Goal: Information Seeking & Learning: Learn about a topic

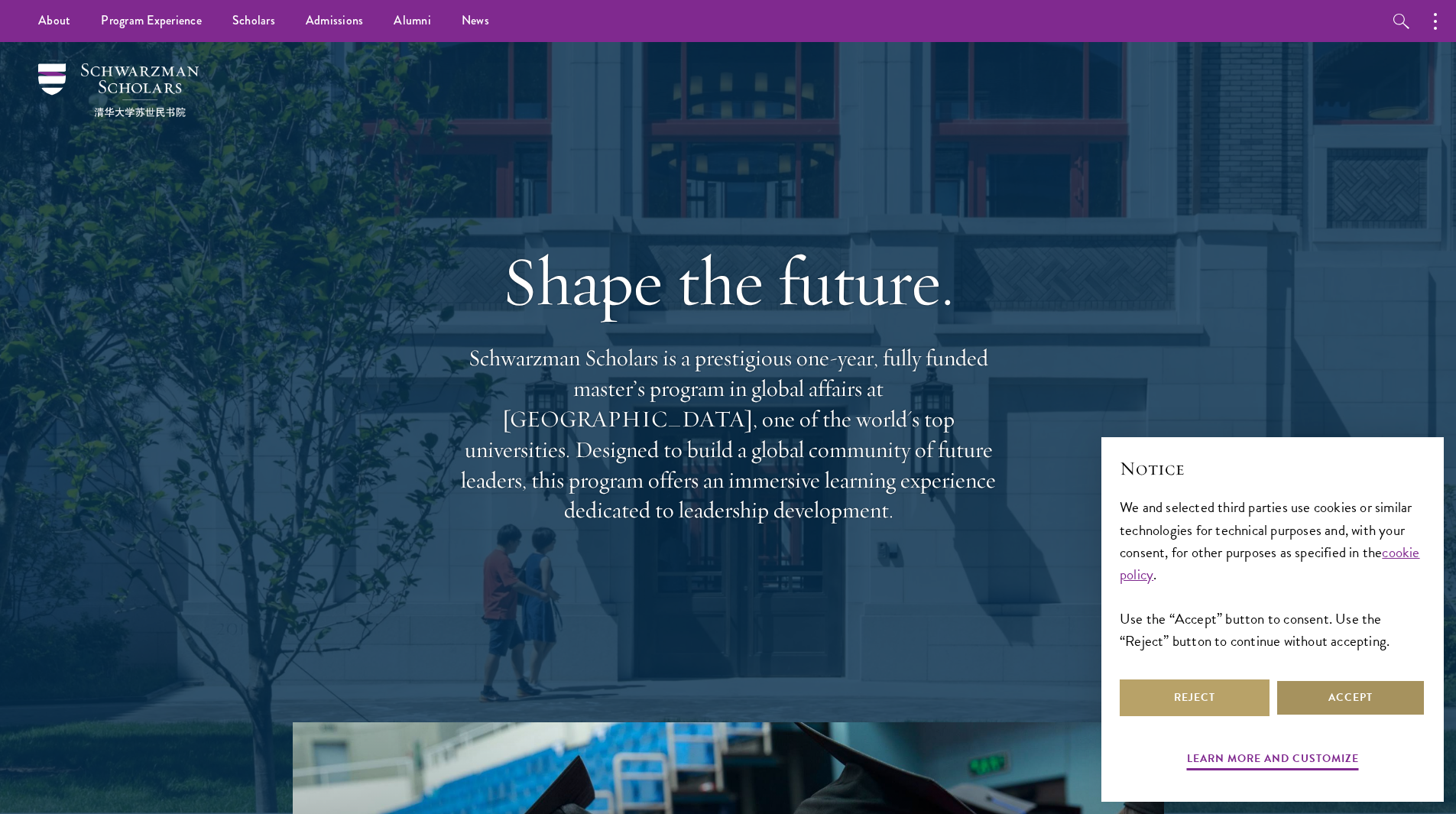
click at [1334, 683] on button "Accept" at bounding box center [1350, 698] width 150 height 37
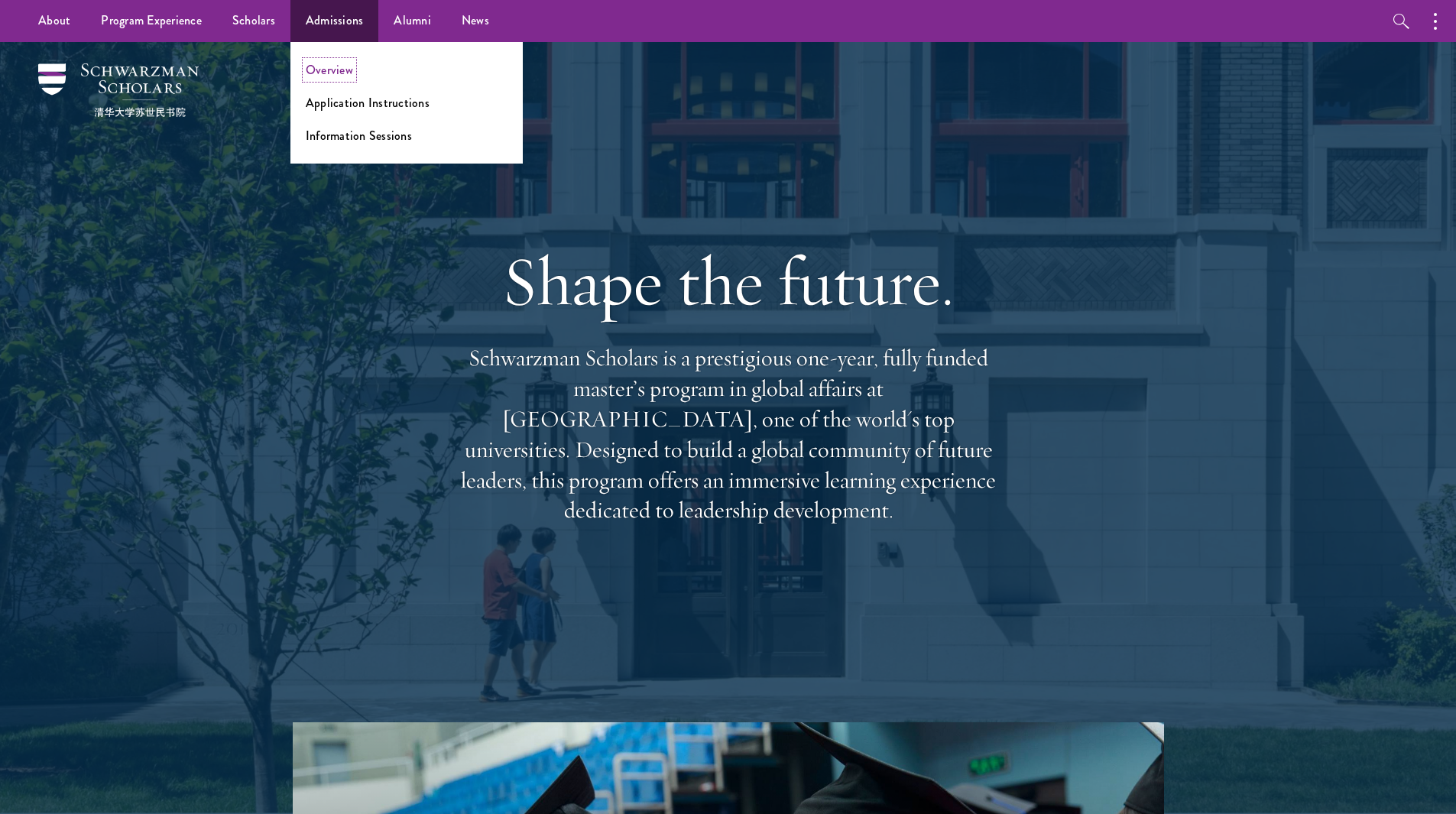
click at [349, 70] on link "Overview" at bounding box center [329, 70] width 47 height 18
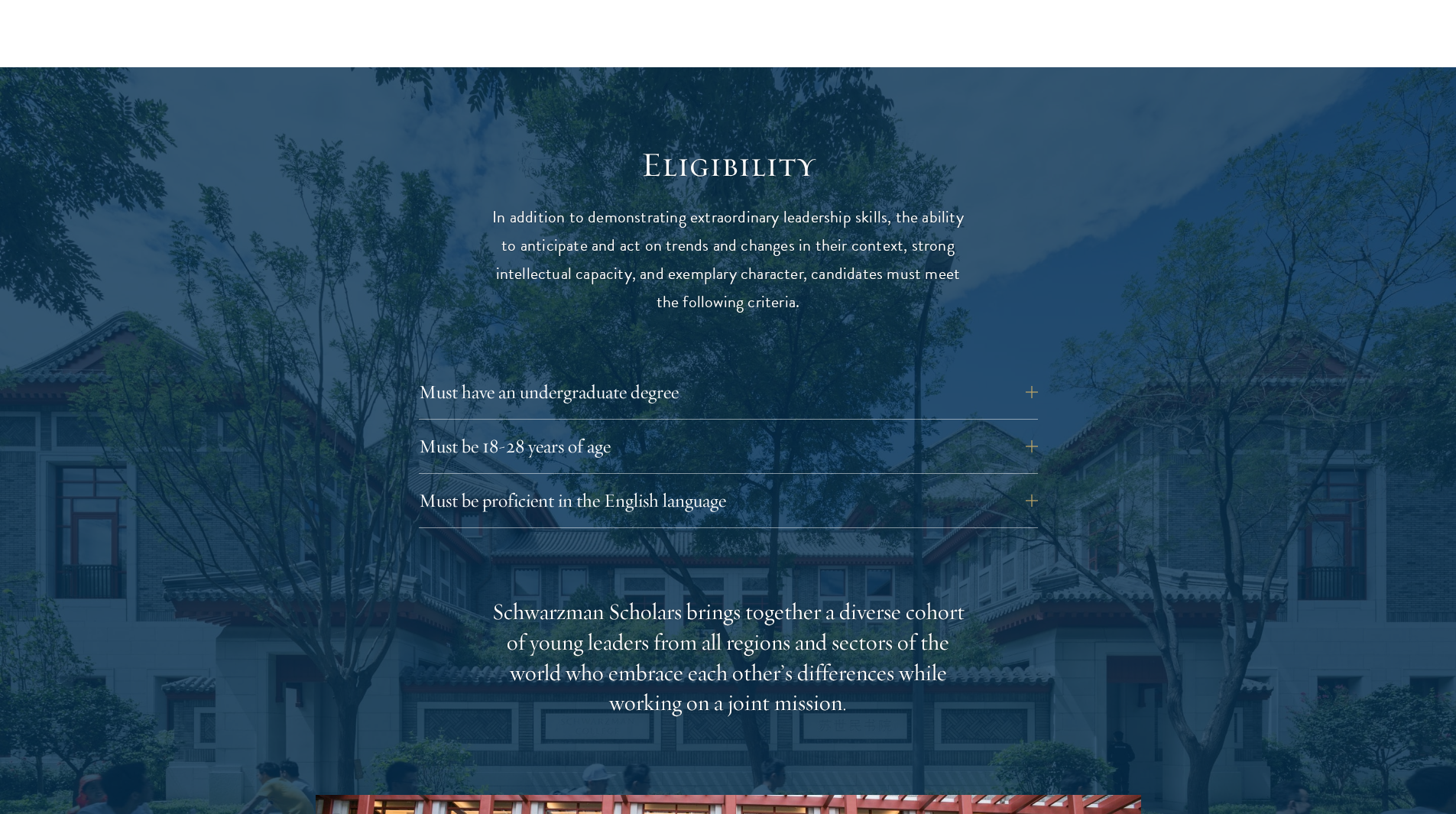
scroll to position [1911, 0]
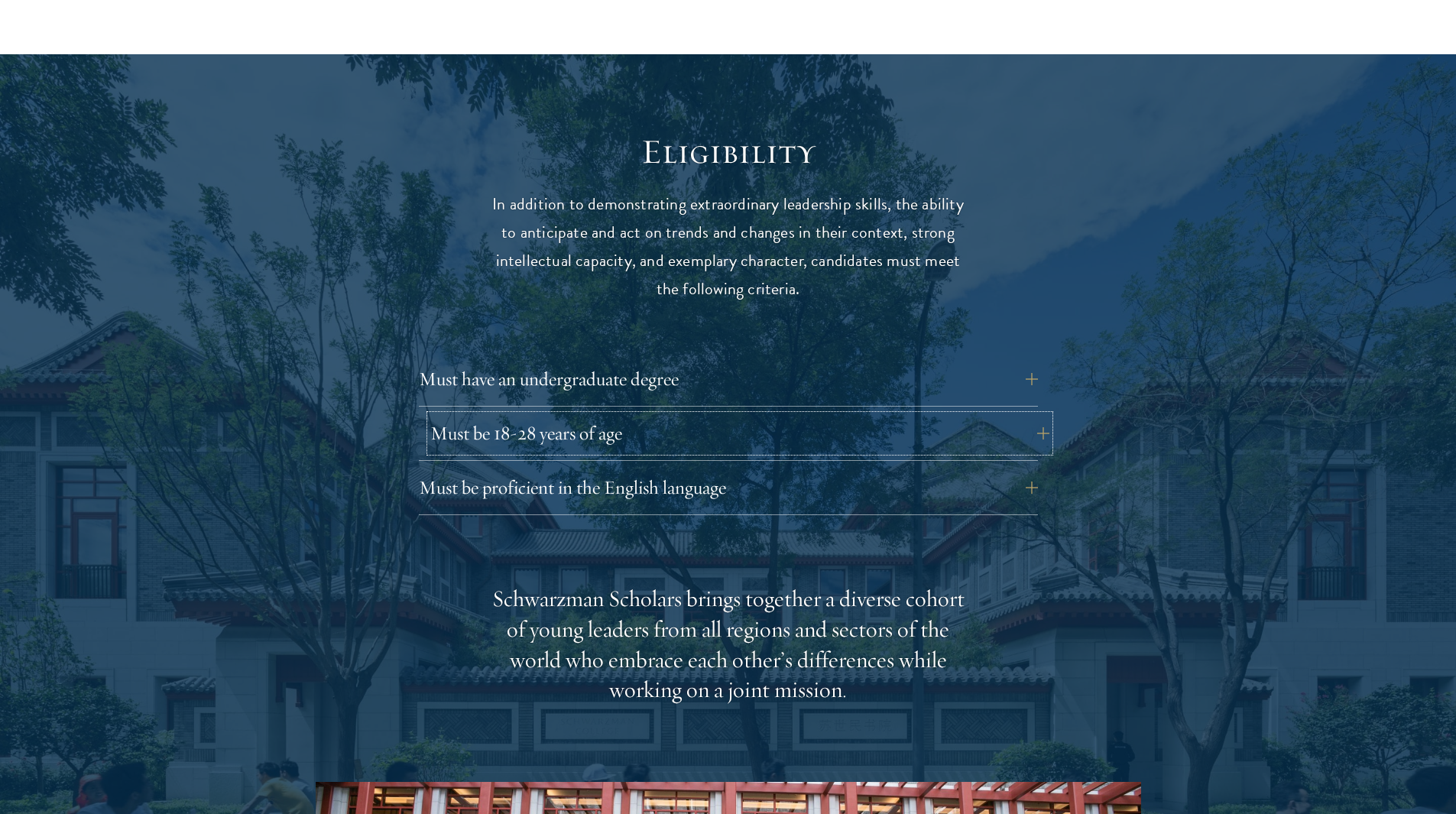
click at [1030, 415] on button "Must be 18-28 years of age" at bounding box center [740, 433] width 619 height 37
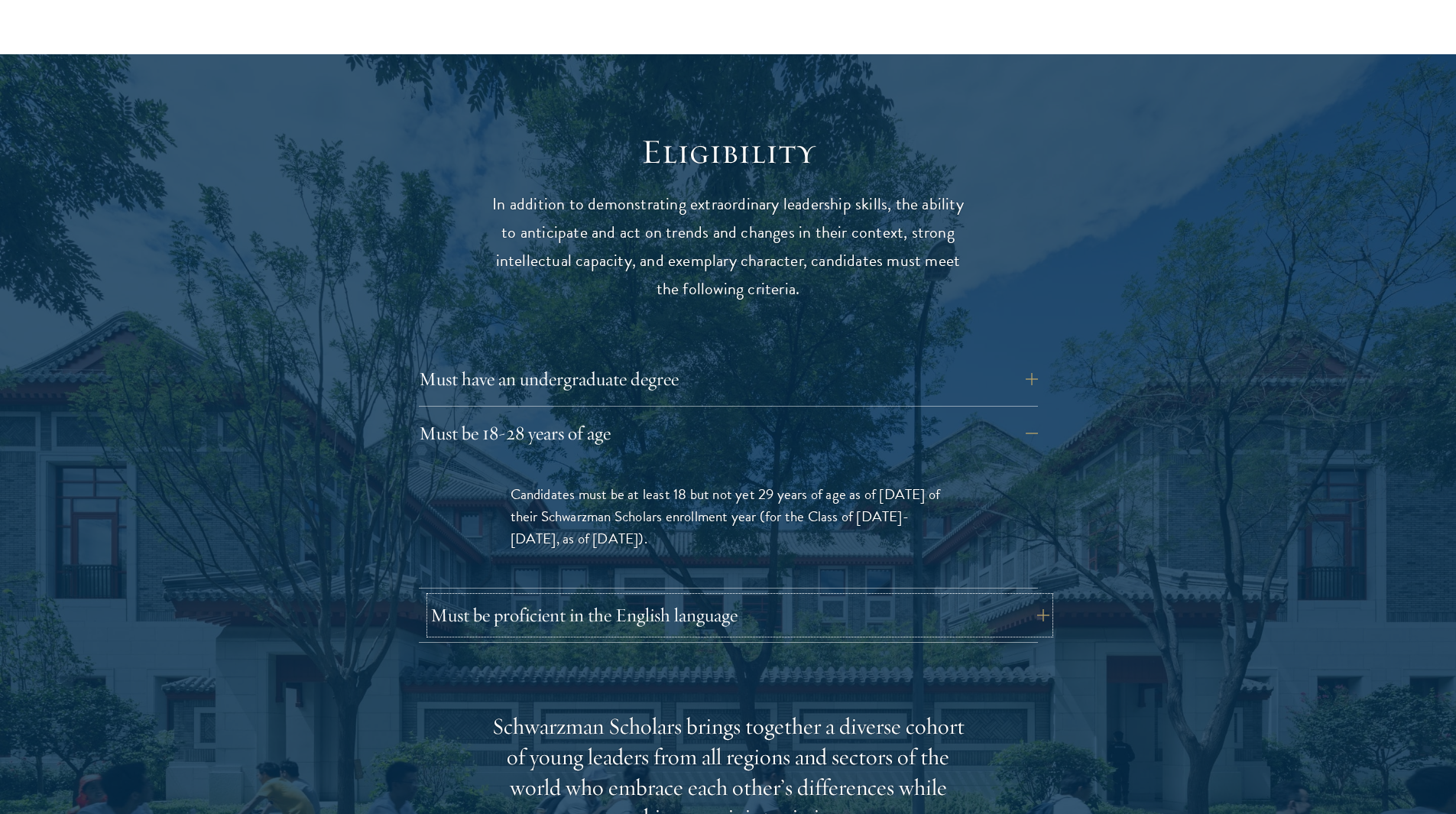
click at [882, 597] on button "Must be proficient in the English language" at bounding box center [740, 616] width 619 height 37
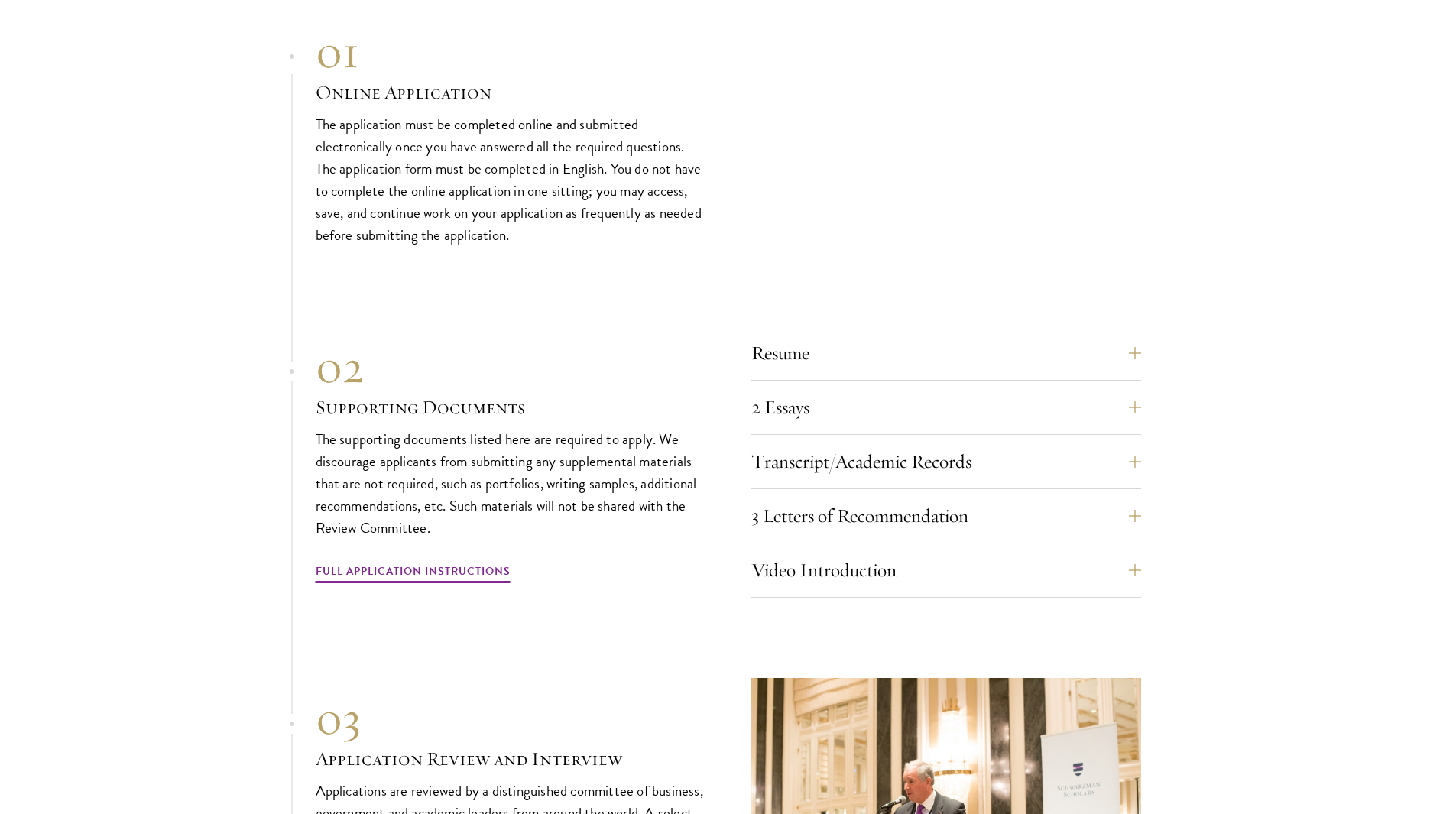
scroll to position [5045, 0]
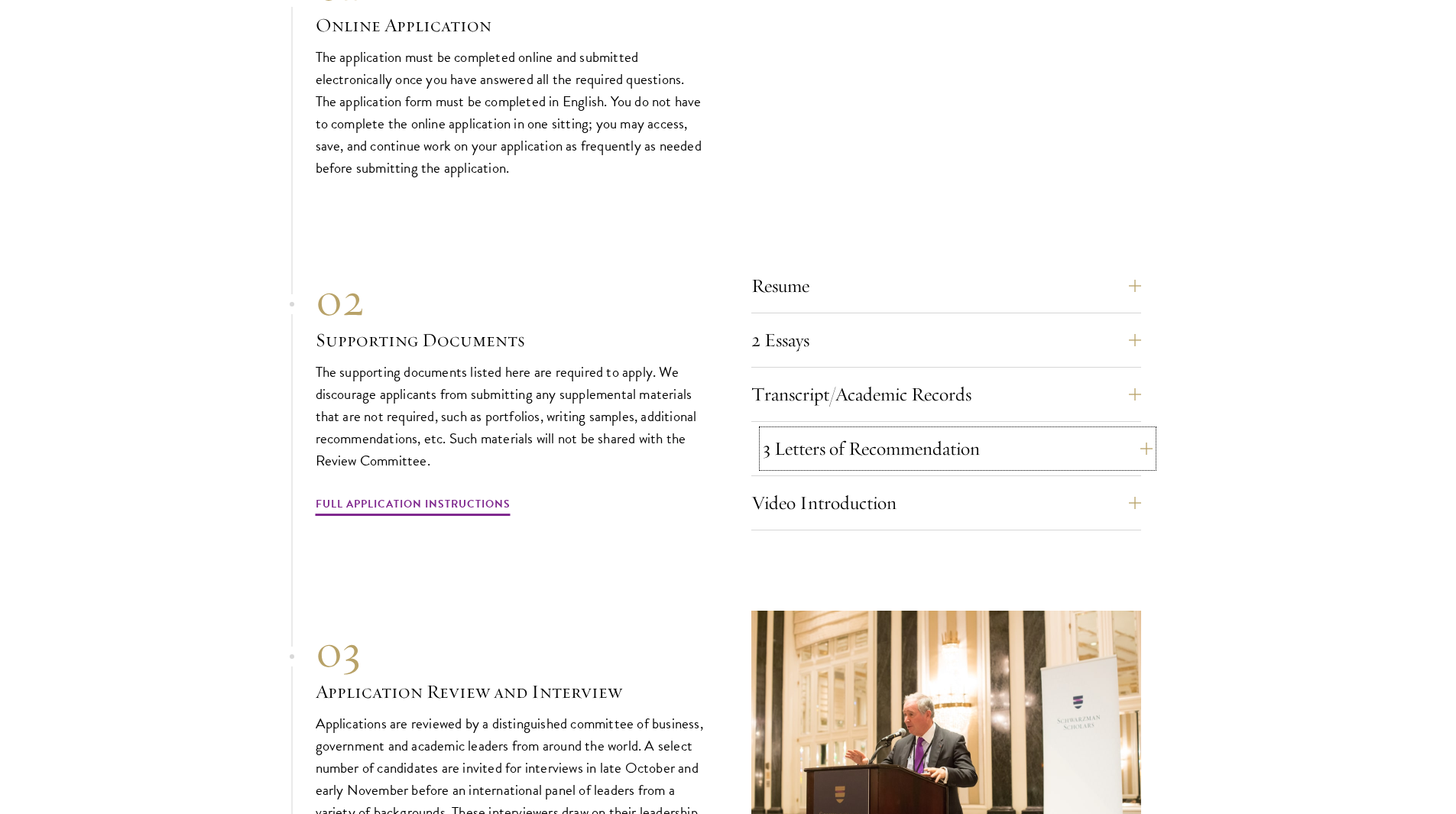
click at [972, 430] on button "3 Letters of Recommendation" at bounding box center [957, 449] width 390 height 37
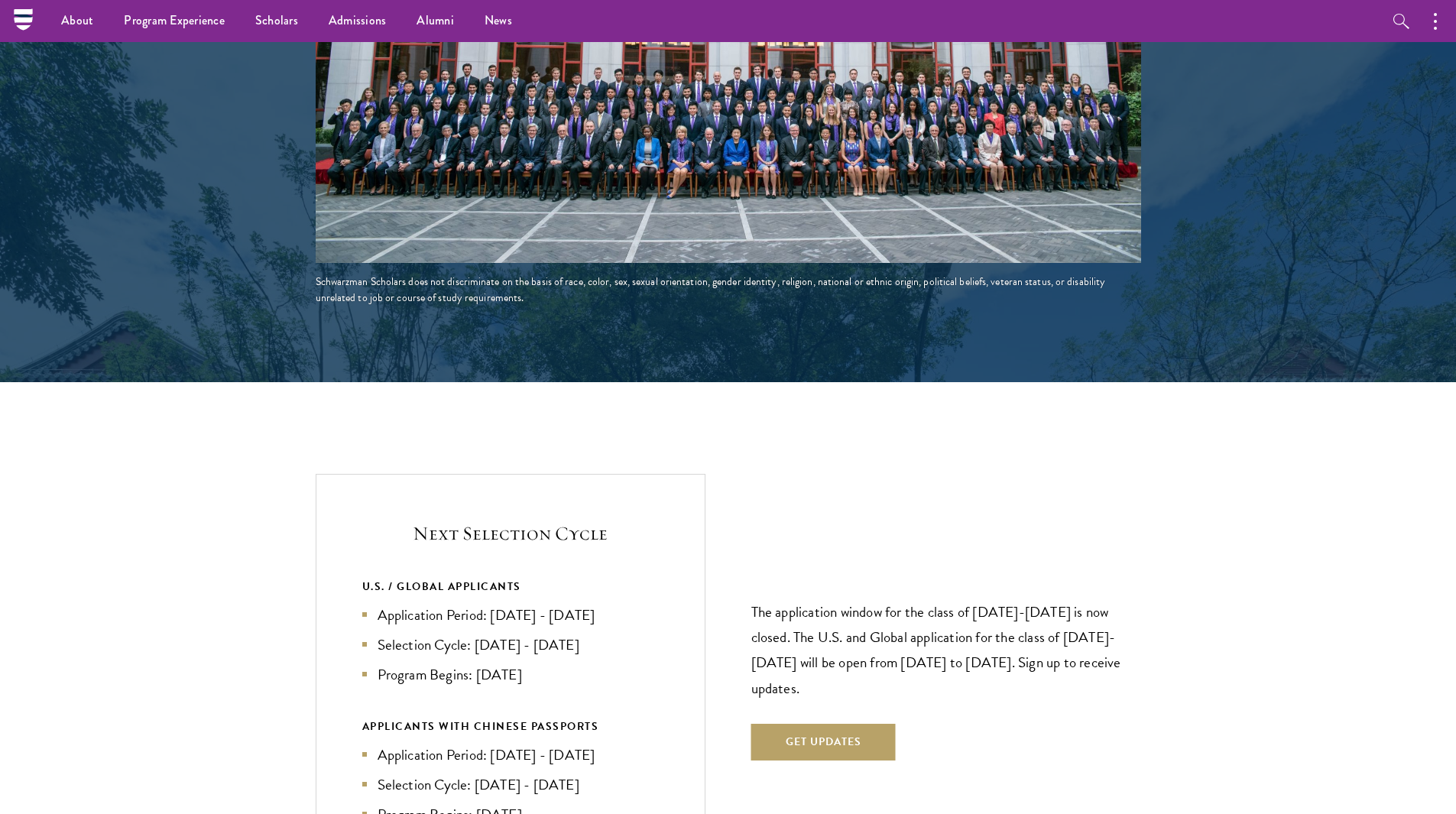
scroll to position [0, 0]
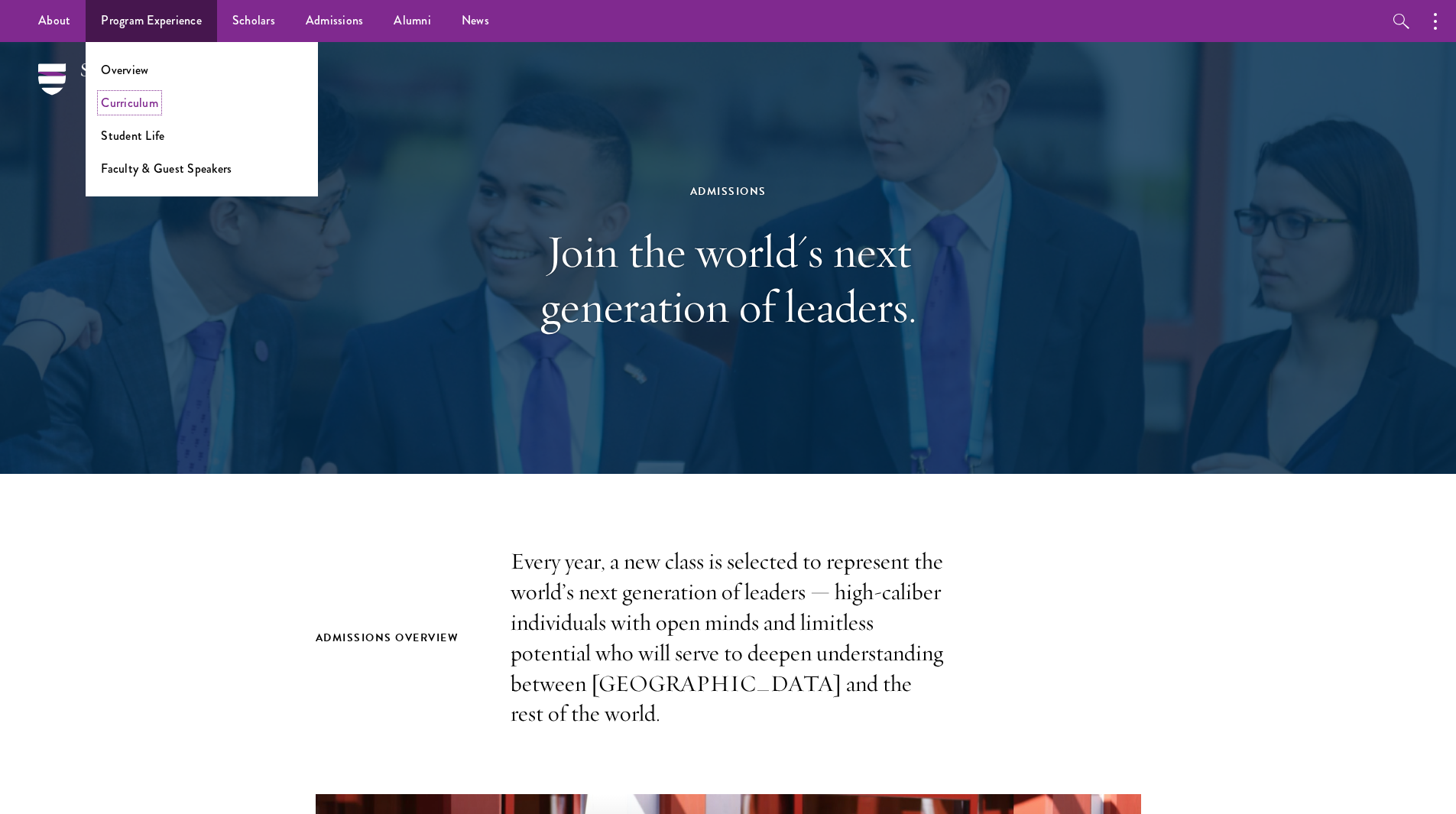
click at [137, 99] on link "Curriculum" at bounding box center [130, 103] width 57 height 18
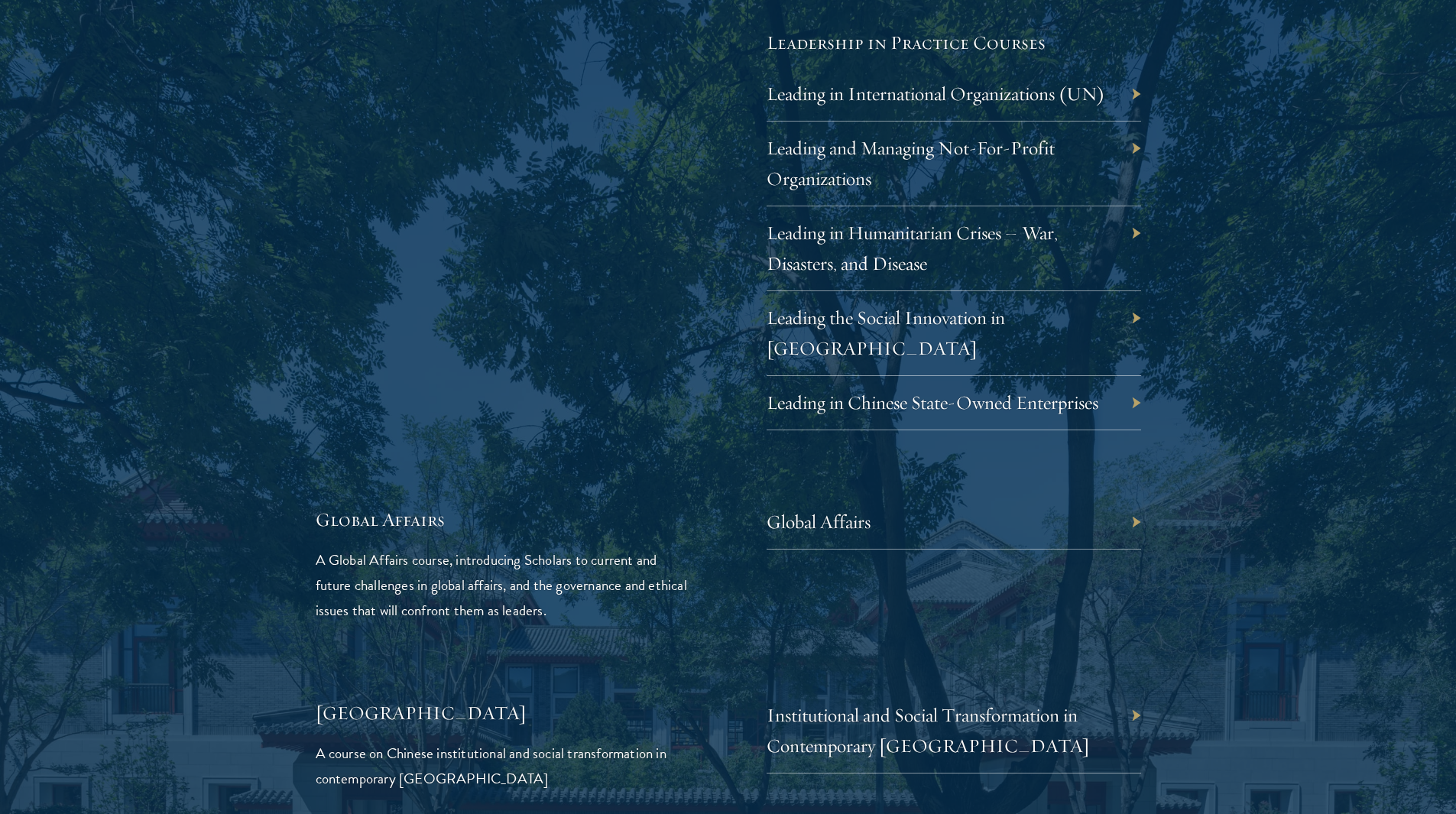
scroll to position [3363, 0]
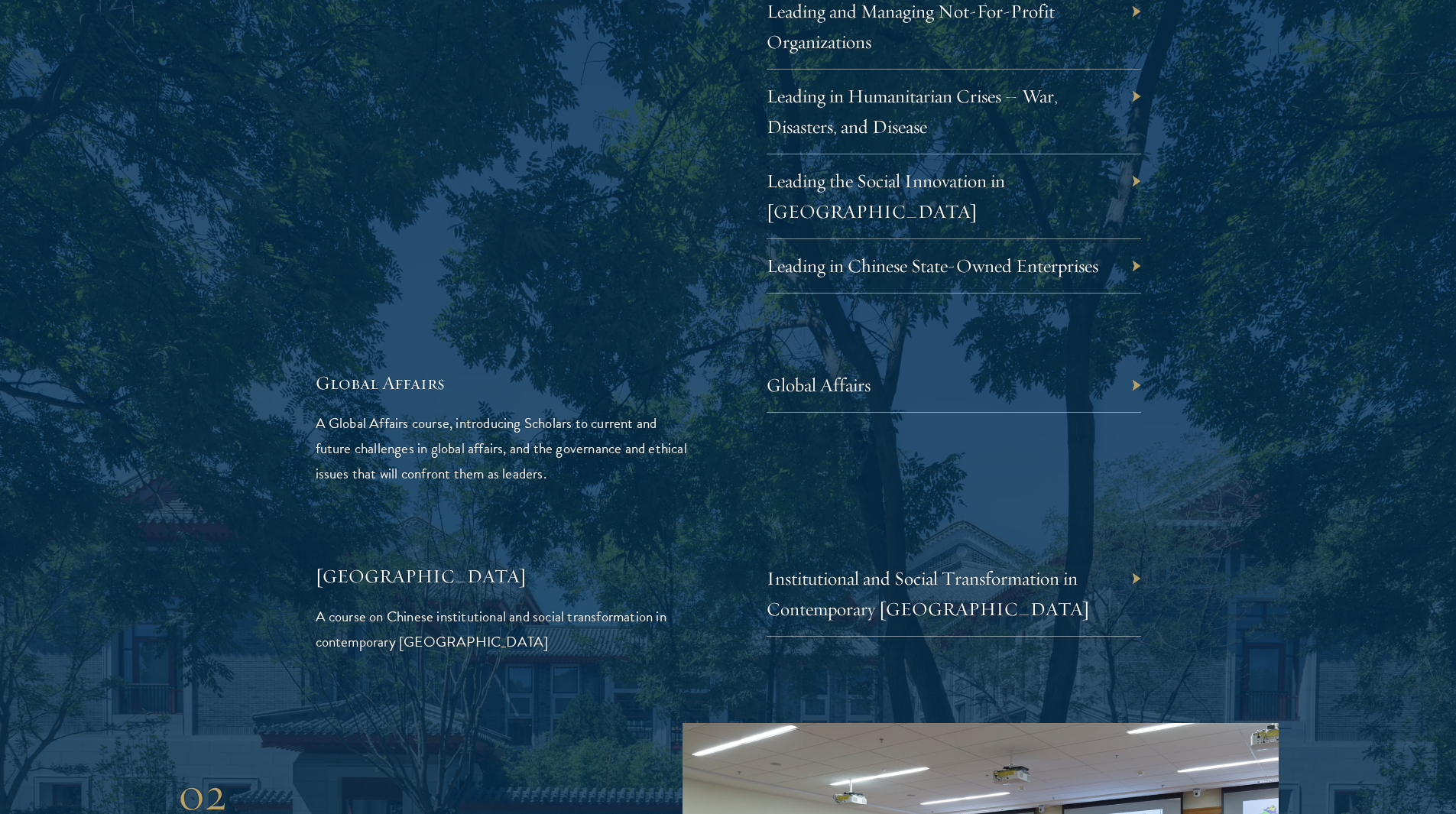
click at [1139, 358] on div "Global Affairs" at bounding box center [953, 385] width 374 height 54
click at [1126, 360] on div "Global Affairs" at bounding box center [953, 385] width 374 height 54
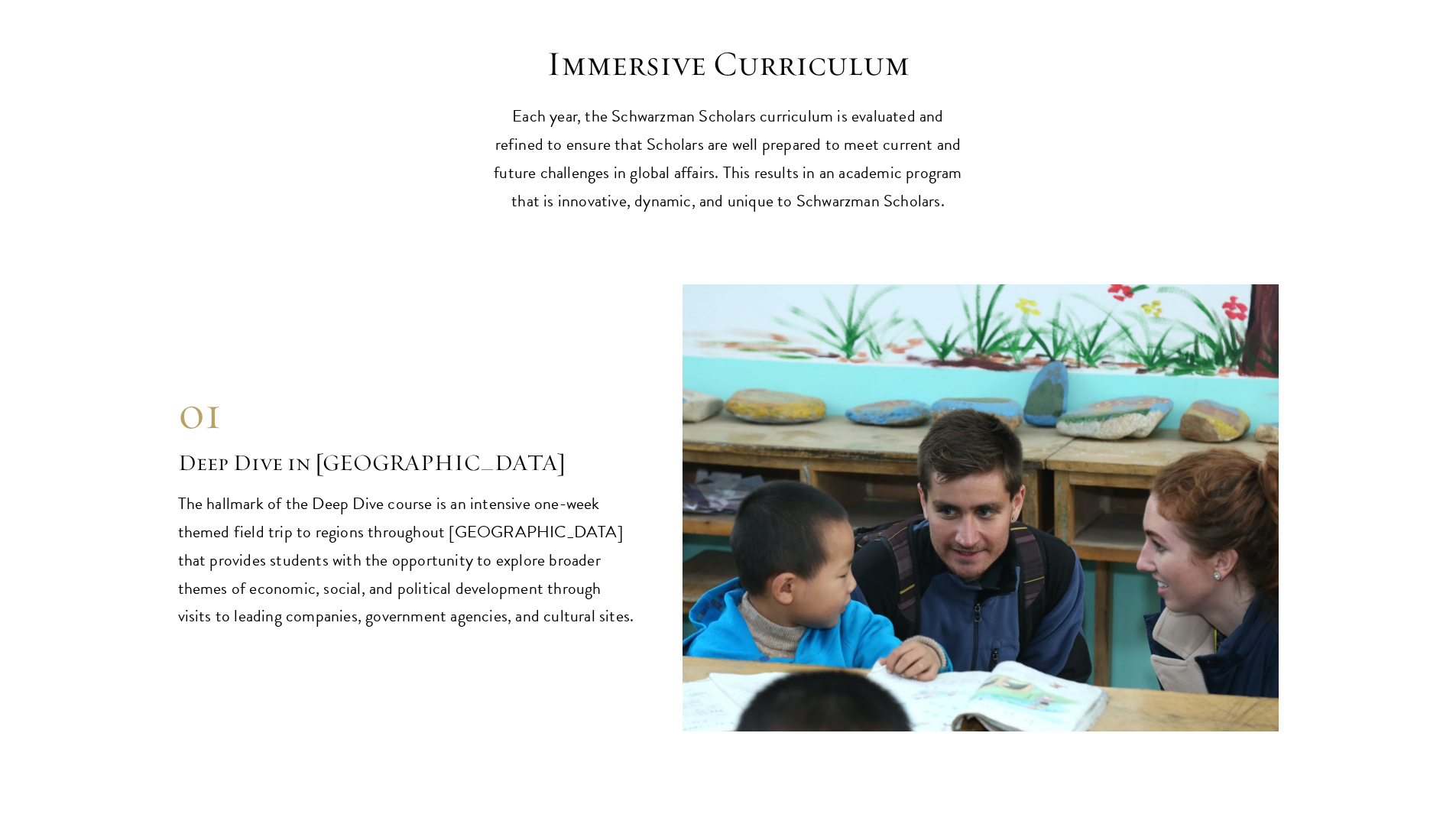
scroll to position [6115, 0]
